Goal: Task Accomplishment & Management: Use online tool/utility

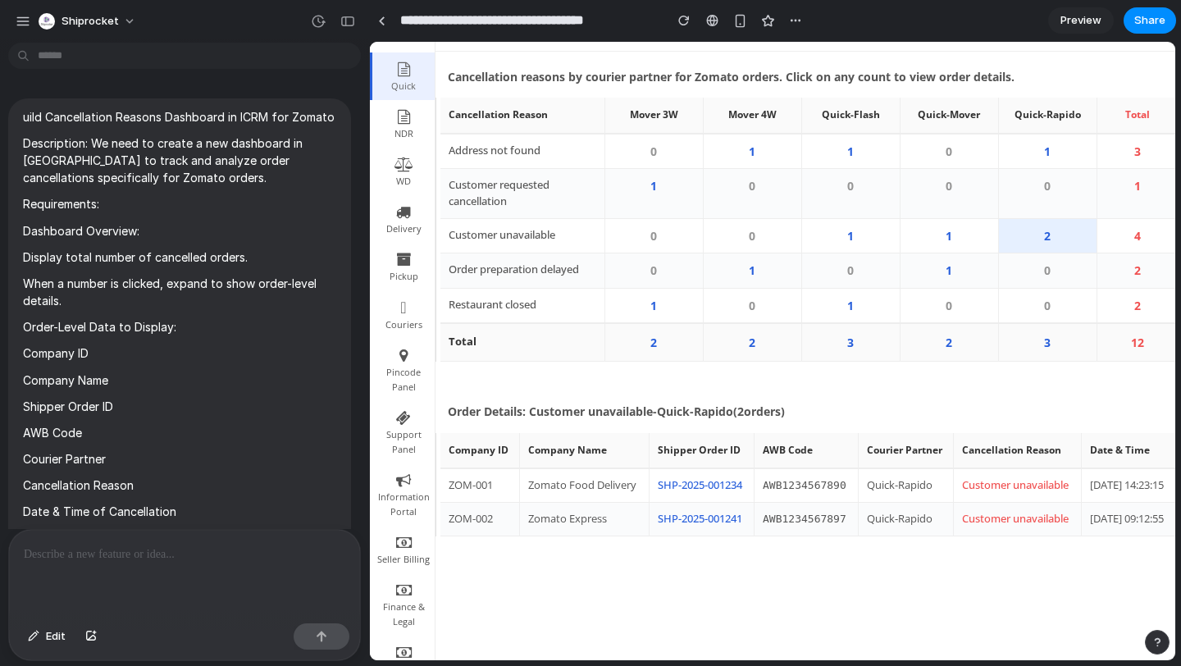
scroll to position [2763, 0]
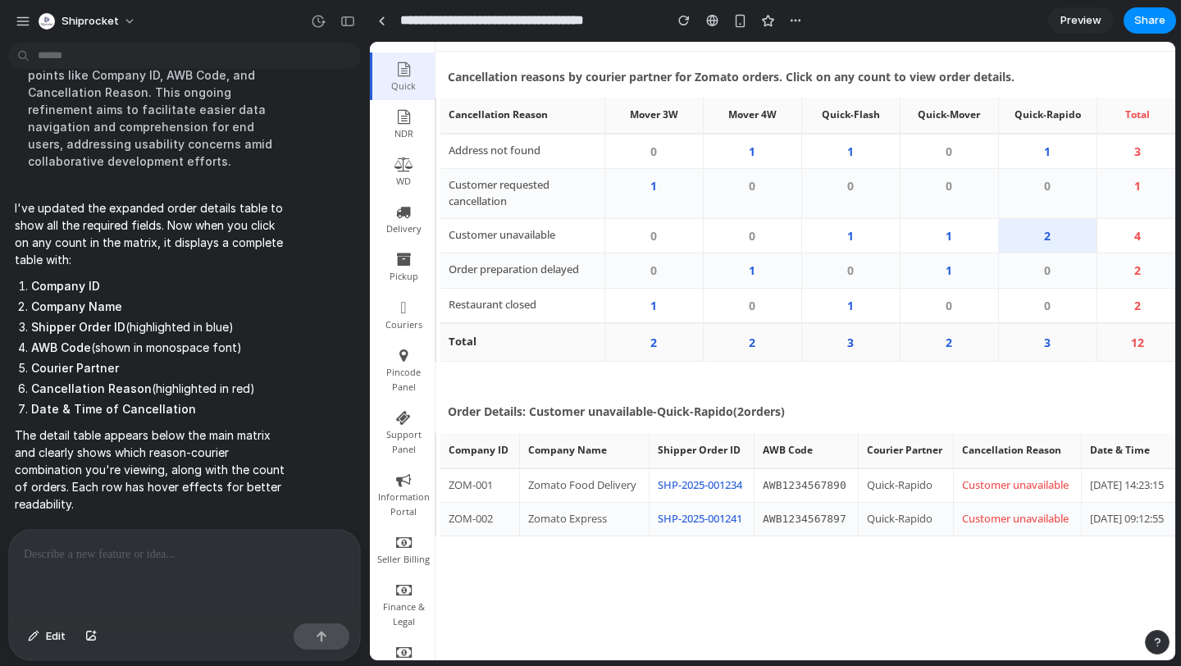
drag, startPoint x: 103, startPoint y: 569, endPoint x: 345, endPoint y: 464, distance: 264.4
click at [103, 568] on div at bounding box center [184, 573] width 351 height 87
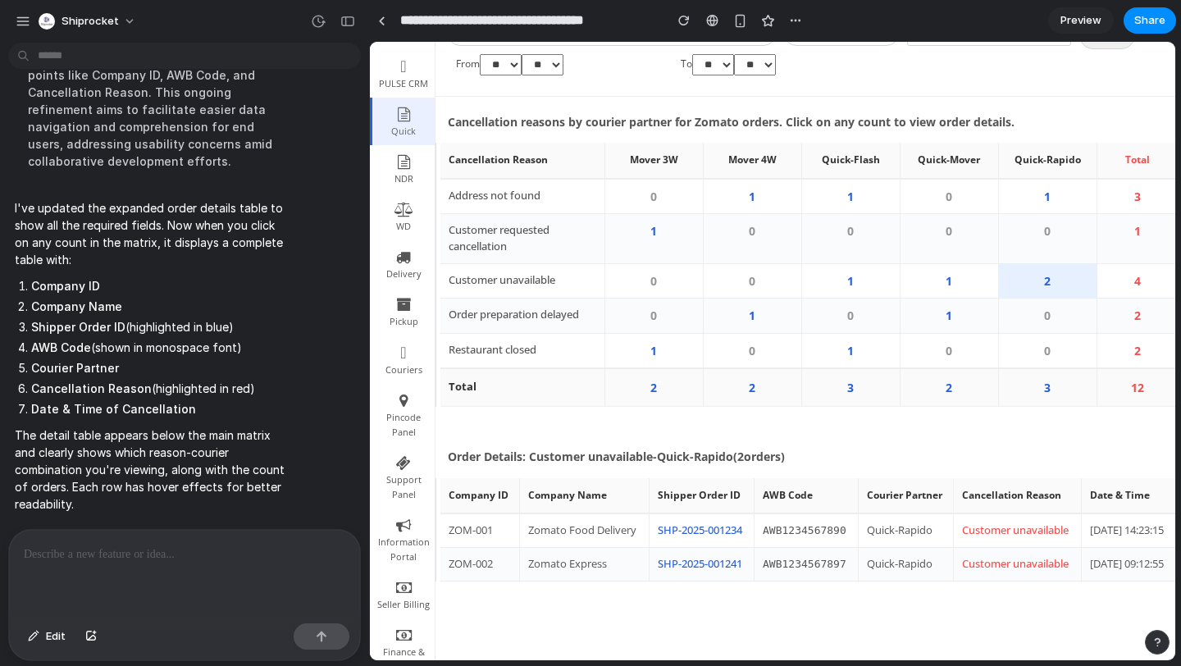
scroll to position [139, 0]
click at [736, 15] on div "button" at bounding box center [740, 21] width 14 height 14
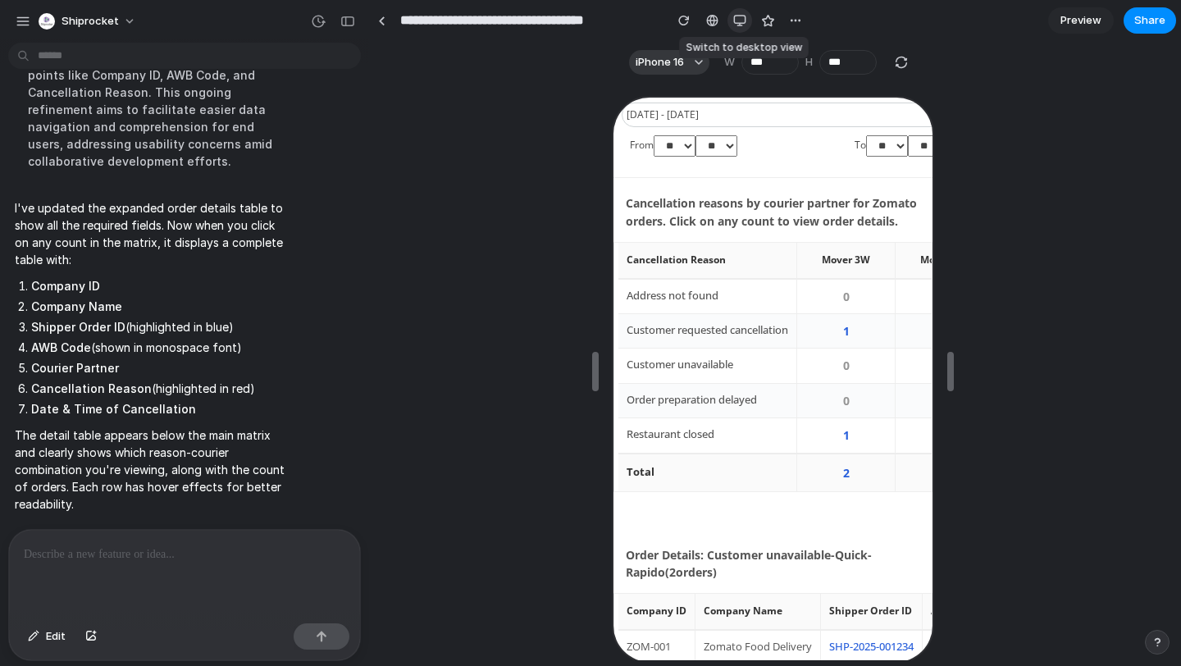
click at [736, 15] on div "button" at bounding box center [739, 20] width 13 height 13
